Goal: Task Accomplishment & Management: Use online tool/utility

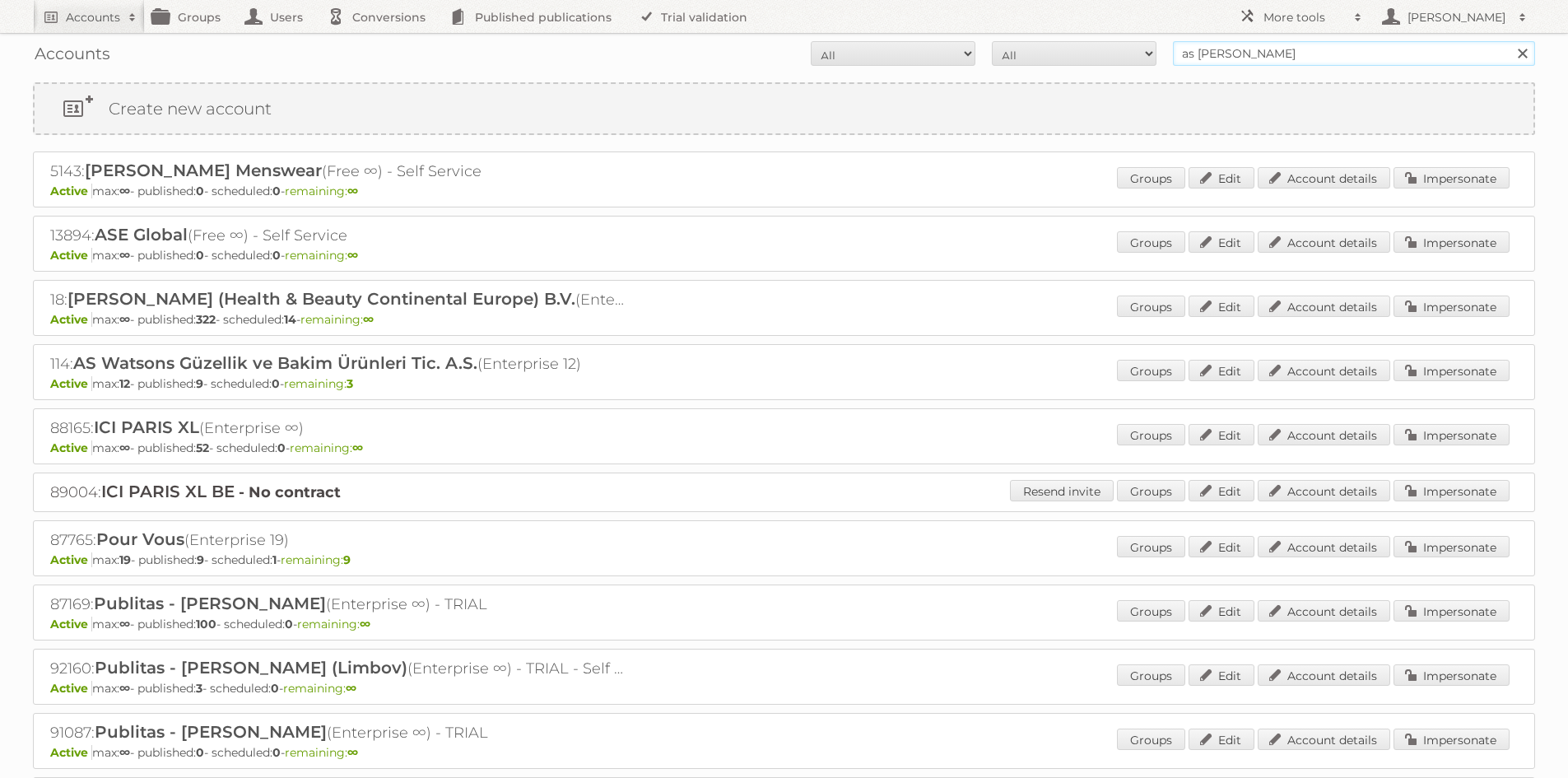
click at [1251, 55] on input "as [PERSON_NAME]" at bounding box center [1354, 54] width 362 height 25
click at [1509, 42] on input "Search" at bounding box center [1522, 54] width 25 height 25
drag, startPoint x: 1446, startPoint y: 288, endPoint x: 1442, endPoint y: 296, distance: 8.9
click at [1442, 296] on div "18: A.S. Watson (Health & Beauty Continental Europe) B.V. (Enterprise ∞) Active…" at bounding box center [784, 307] width 1502 height 56
click at [1442, 297] on link "Impersonate" at bounding box center [1451, 306] width 116 height 22
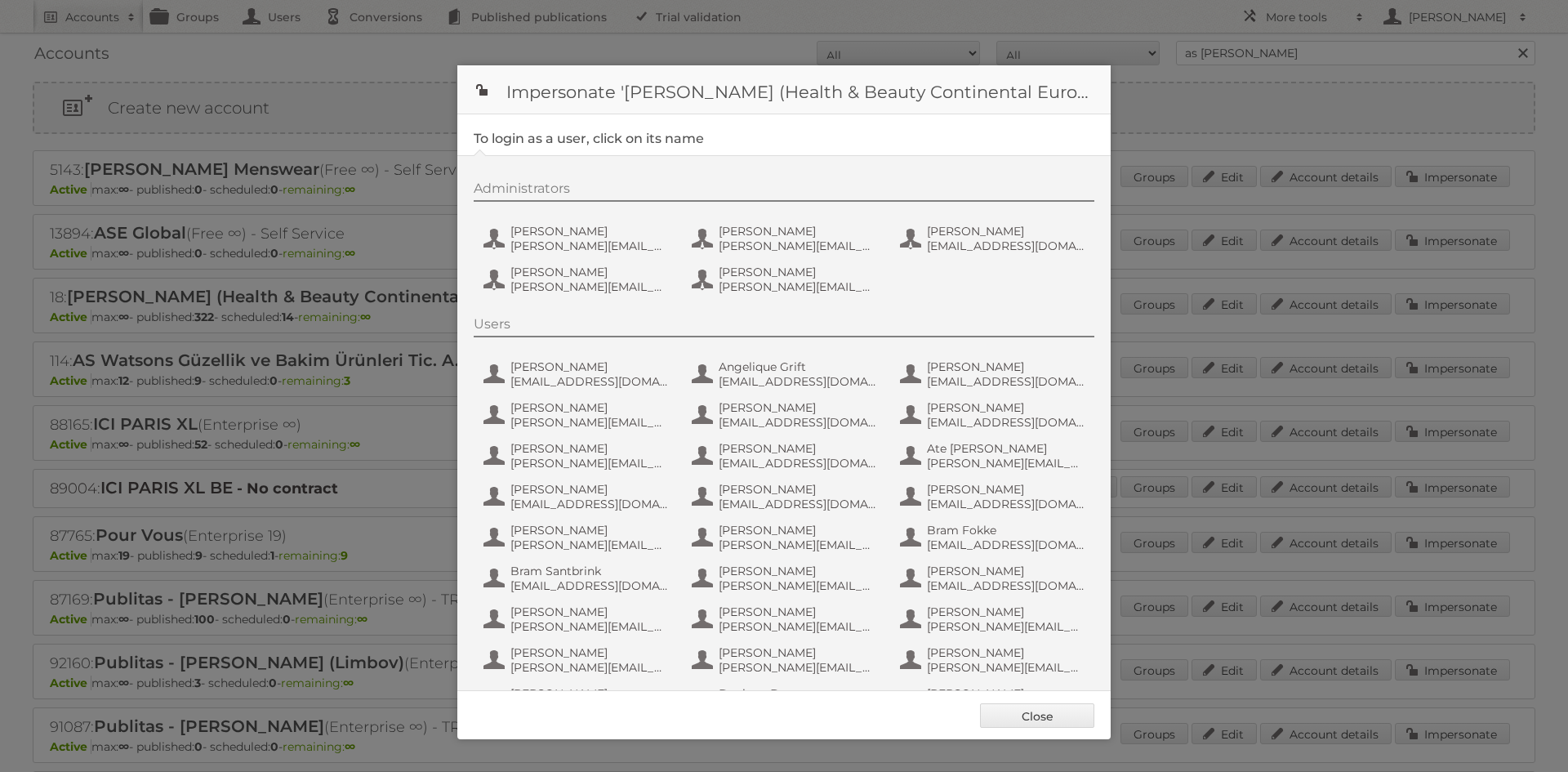
click at [537, 208] on div "Administrators Etienne Nauta e.nauta@nl.aswatson.com Jeroen Verploegen j.verplo…" at bounding box center [792, 240] width 637 height 119
click at [542, 228] on span "Etienne Nauta" at bounding box center [589, 231] width 158 height 15
